Goal: Information Seeking & Learning: Learn about a topic

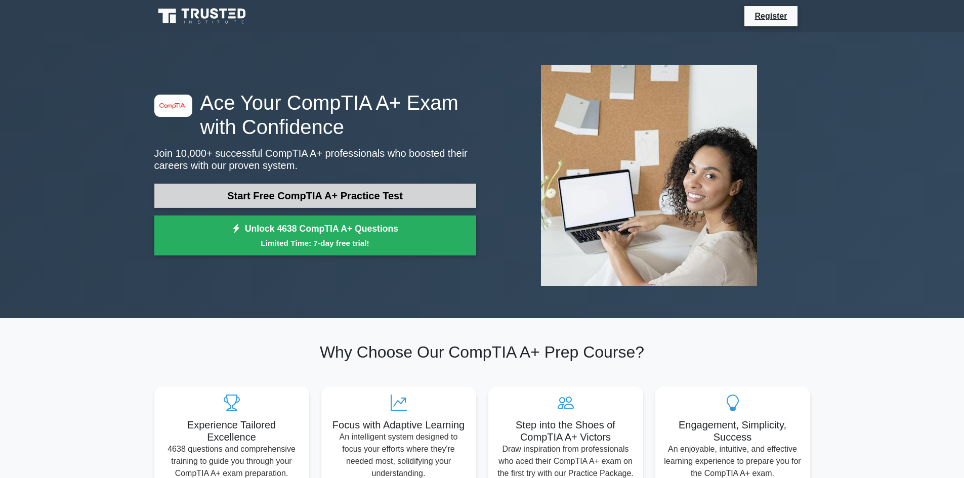
click at [394, 200] on link "Start Free CompTIA A+ Practice Test" at bounding box center [315, 196] width 322 height 24
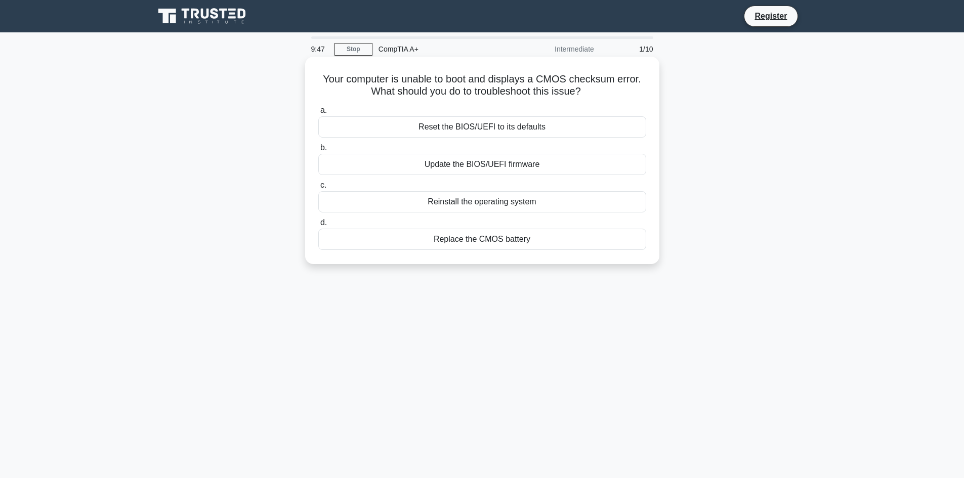
click at [479, 241] on div "Replace the CMOS battery" at bounding box center [482, 239] width 328 height 21
click at [318, 226] on input "d. Replace the CMOS battery" at bounding box center [318, 223] width 0 height 7
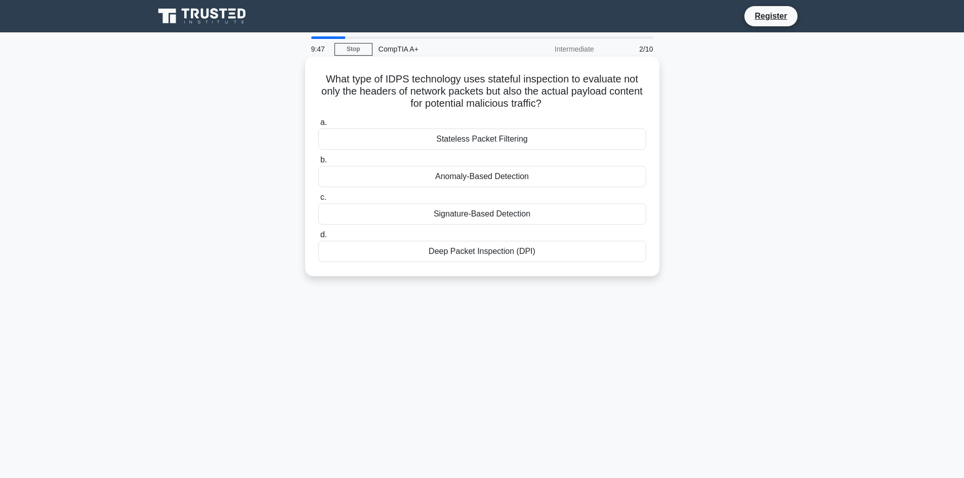
click at [477, 247] on div "Deep Packet Inspection (DPI)" at bounding box center [482, 251] width 328 height 21
click at [318, 238] on input "d. Deep Packet Inspection (DPI)" at bounding box center [318, 235] width 0 height 7
click at [546, 215] on div "Solid-state drive controller" at bounding box center [482, 213] width 328 height 21
click at [318, 201] on input "c. Solid-state drive controller" at bounding box center [318, 197] width 0 height 7
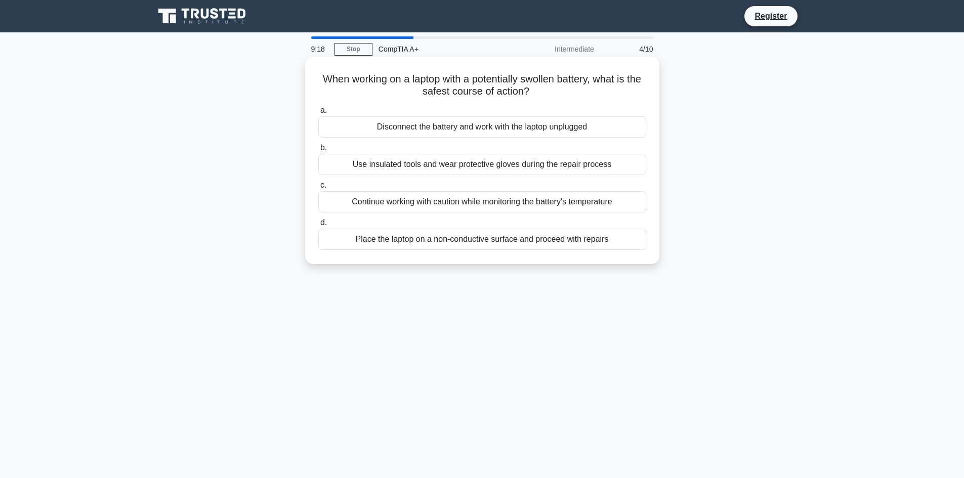
click at [535, 199] on div "Continue working with caution while monitoring the battery's temperature" at bounding box center [482, 201] width 328 height 21
click at [318, 189] on input "c. Continue working with caution while monitoring the battery's temperature" at bounding box center [318, 185] width 0 height 7
click at [546, 171] on div "It provides a user interface for manually selecting trusted drivers only." at bounding box center [482, 164] width 328 height 21
click at [318, 151] on input "b. It provides a user interface for manually selecting trusted drivers only." at bounding box center [318, 148] width 0 height 7
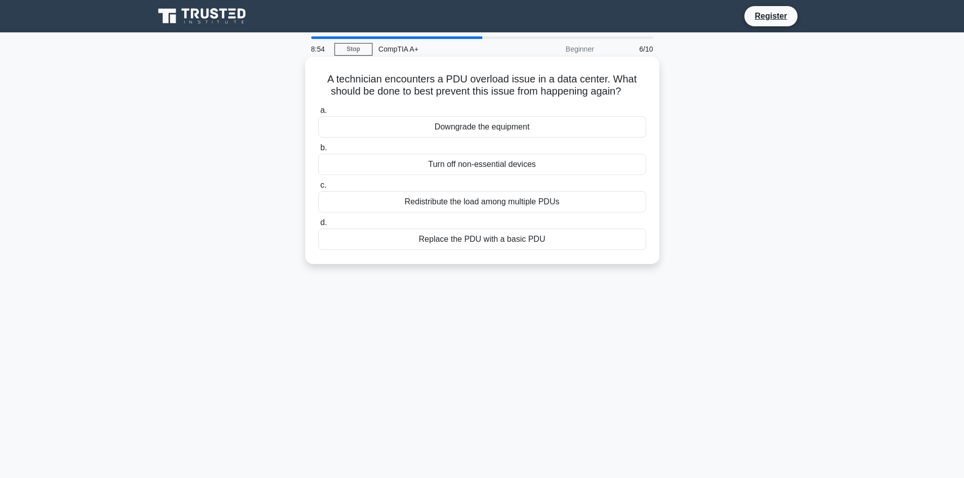
click at [497, 129] on div "Downgrade the equipment" at bounding box center [482, 126] width 328 height 21
click at [318, 114] on input "a. Downgrade the equipment" at bounding box center [318, 110] width 0 height 7
click at [459, 167] on div "Enable multi-threading in BIOS settings" at bounding box center [482, 164] width 328 height 21
click at [318, 151] on input "b. Enable multi-threading in BIOS settings" at bounding box center [318, 148] width 0 height 7
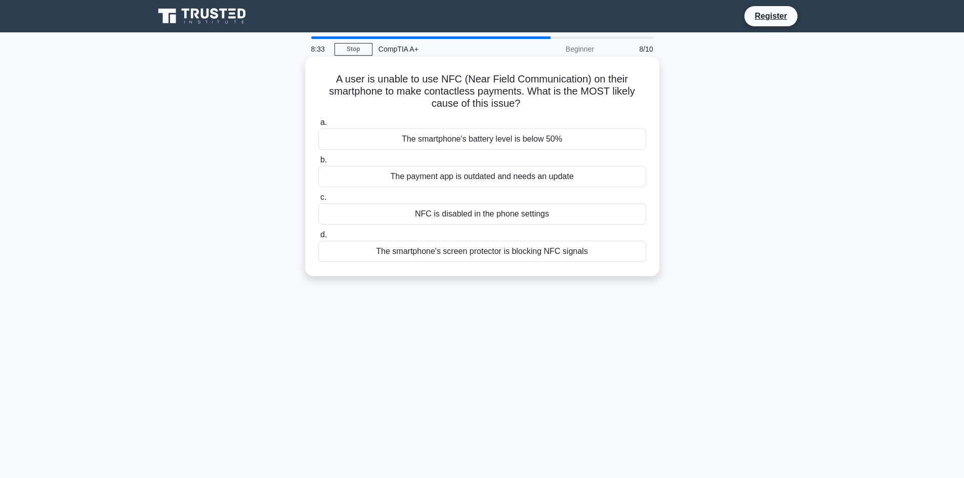
click at [566, 249] on div "The smartphone's screen protector is blocking NFC signals" at bounding box center [482, 251] width 328 height 21
click at [318, 238] on input "d. The smartphone's screen protector is blocking NFC signals" at bounding box center [318, 235] width 0 height 7
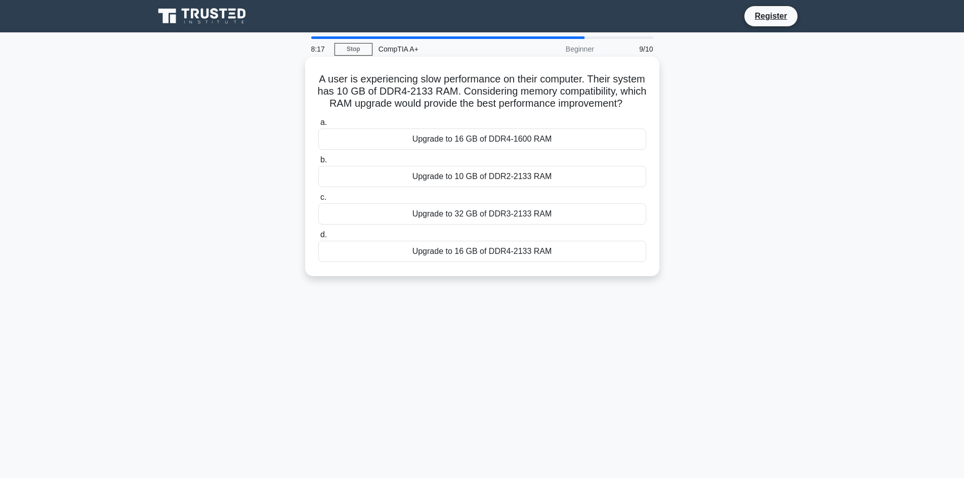
click at [602, 262] on div "Upgrade to 16 GB of DDR4-2133 RAM" at bounding box center [482, 251] width 328 height 21
click at [318, 238] on input "d. Upgrade to 16 GB of DDR4-2133 RAM" at bounding box center [318, 235] width 0 height 7
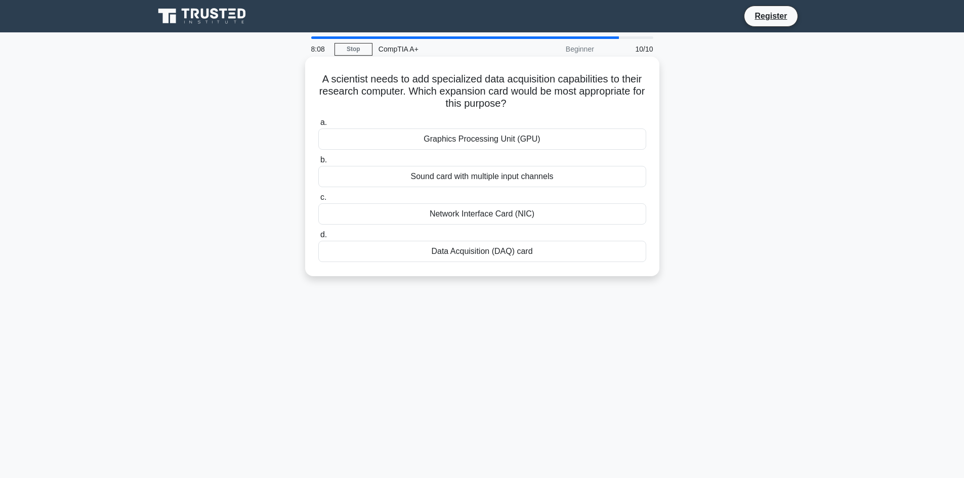
click at [536, 146] on div "Graphics Processing Unit (GPU)" at bounding box center [482, 139] width 328 height 21
click at [318, 126] on input "a. Graphics Processing Unit (GPU)" at bounding box center [318, 122] width 0 height 7
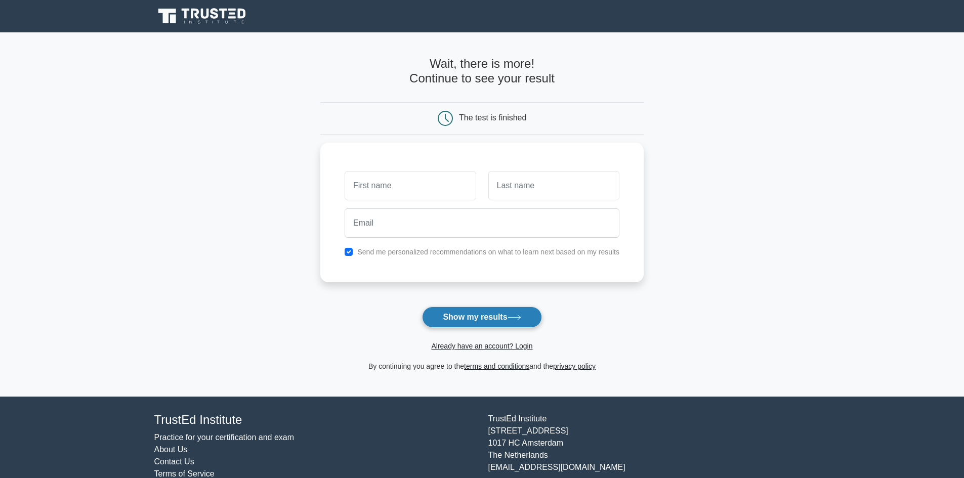
click at [447, 315] on button "Show my results" at bounding box center [481, 317] width 119 height 21
click at [338, 240] on div "Send me personalized recommendations on what to learn next based on my results" at bounding box center [481, 210] width 323 height 140
click at [352, 248] on input "checkbox" at bounding box center [349, 249] width 8 height 8
checkbox input "false"
click at [460, 311] on button "Show my results" at bounding box center [481, 317] width 119 height 21
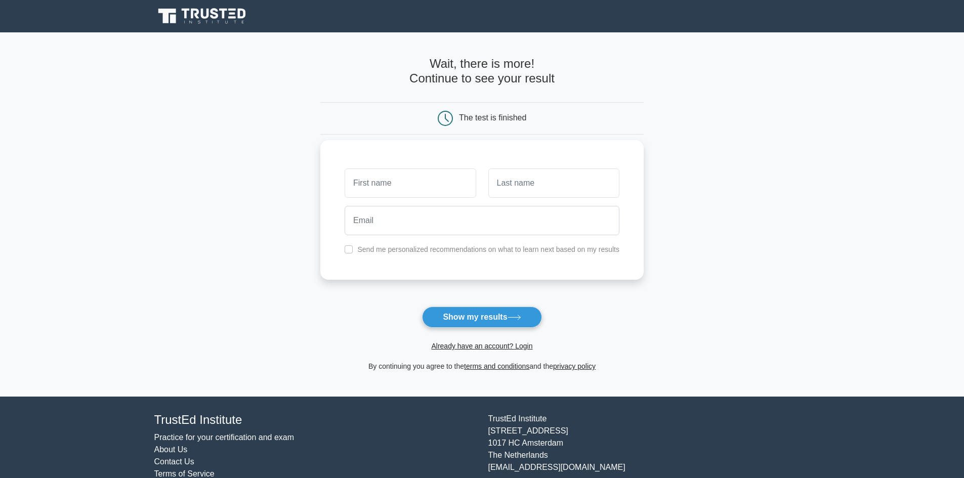
click at [599, 278] on div "Send me personalized recommendations on what to learn next based on my results" at bounding box center [481, 210] width 323 height 140
click at [433, 181] on input "text" at bounding box center [410, 182] width 131 height 29
type input "fsfd"
click at [517, 183] on input "text" at bounding box center [553, 182] width 131 height 29
type input "sdfdsf"
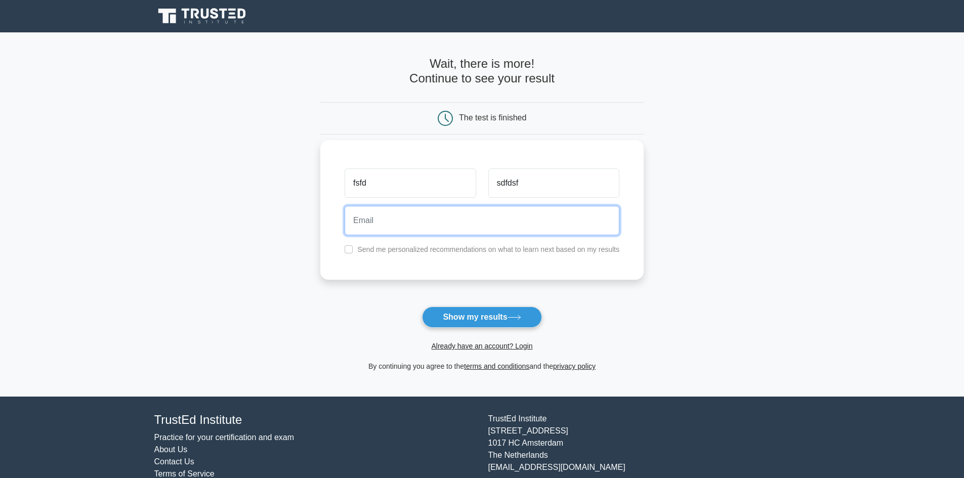
click at [500, 217] on input "email" at bounding box center [482, 220] width 275 height 29
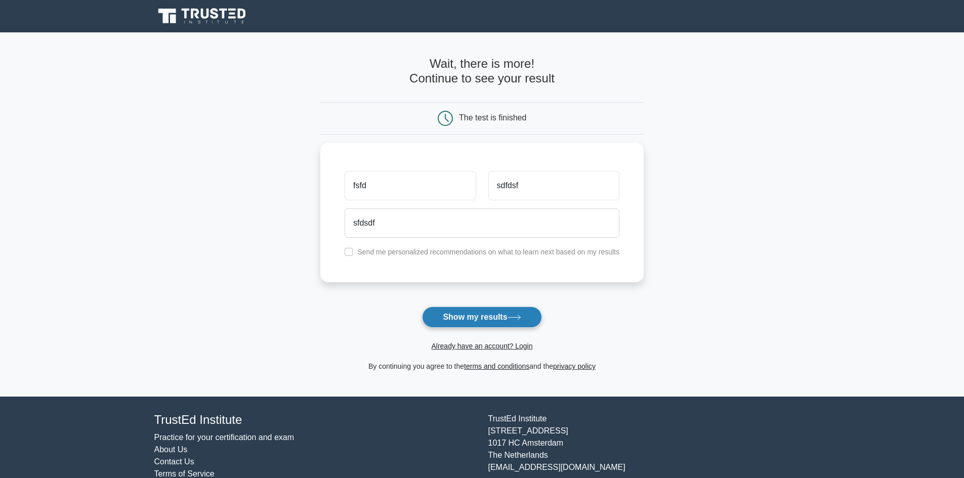
click at [519, 311] on button "Show my results" at bounding box center [481, 317] width 119 height 21
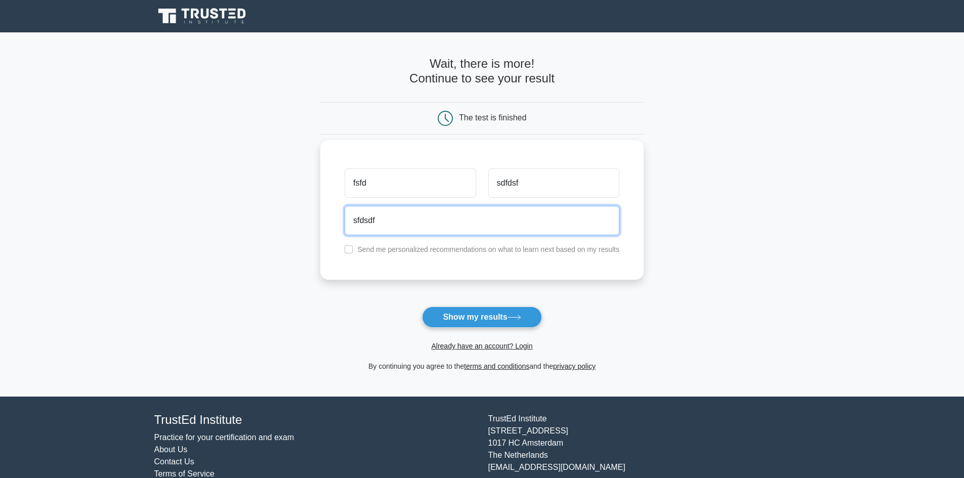
click at [482, 215] on input "sfdsdf" at bounding box center [482, 220] width 275 height 29
type input "[EMAIL_ADDRESS][DOMAIN_NAME]"
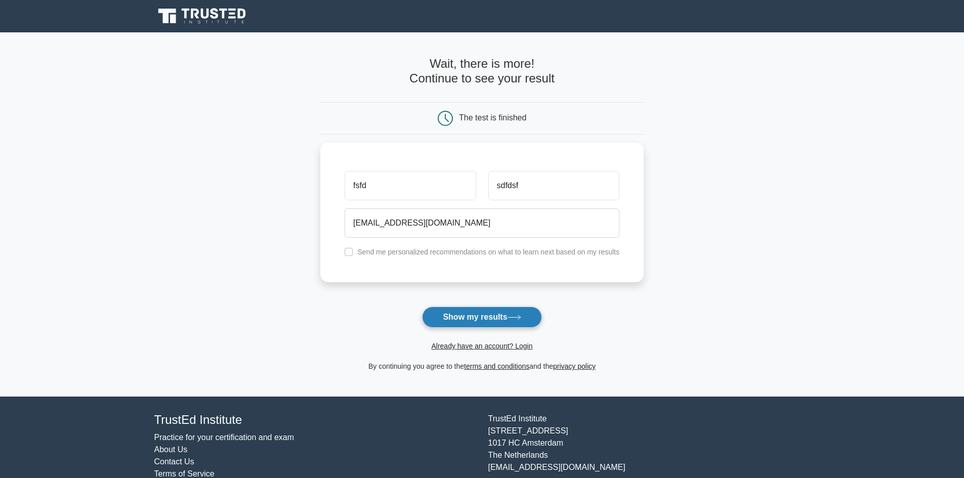
click at [519, 310] on button "Show my results" at bounding box center [481, 317] width 119 height 21
